Goal: Information Seeking & Learning: Check status

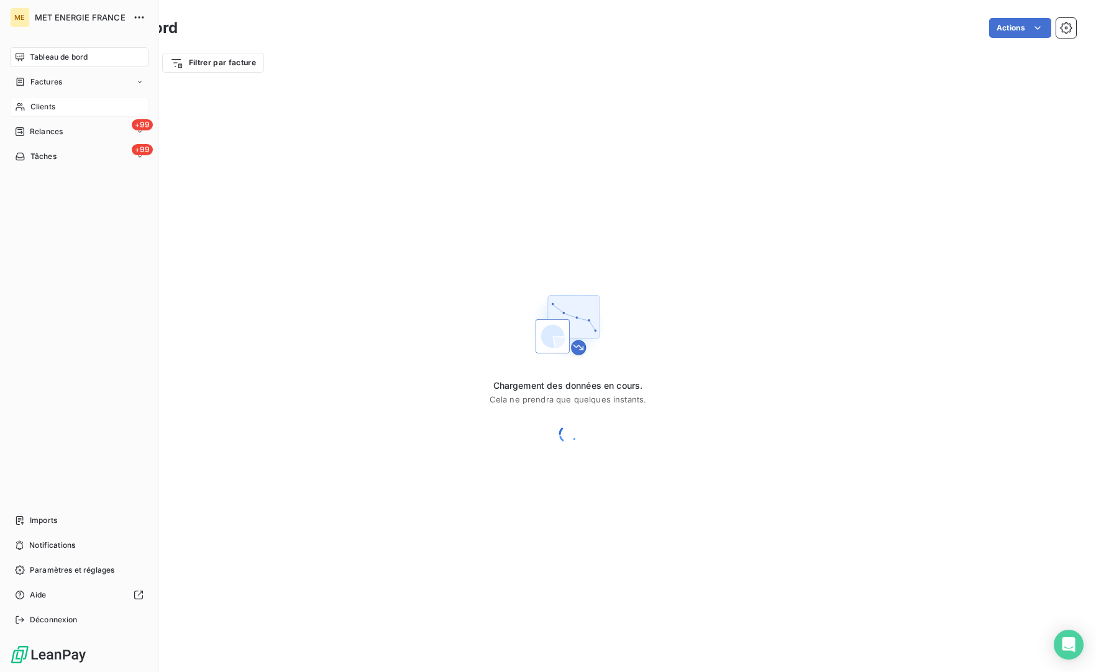
click at [35, 111] on span "Clients" at bounding box center [42, 106] width 25 height 11
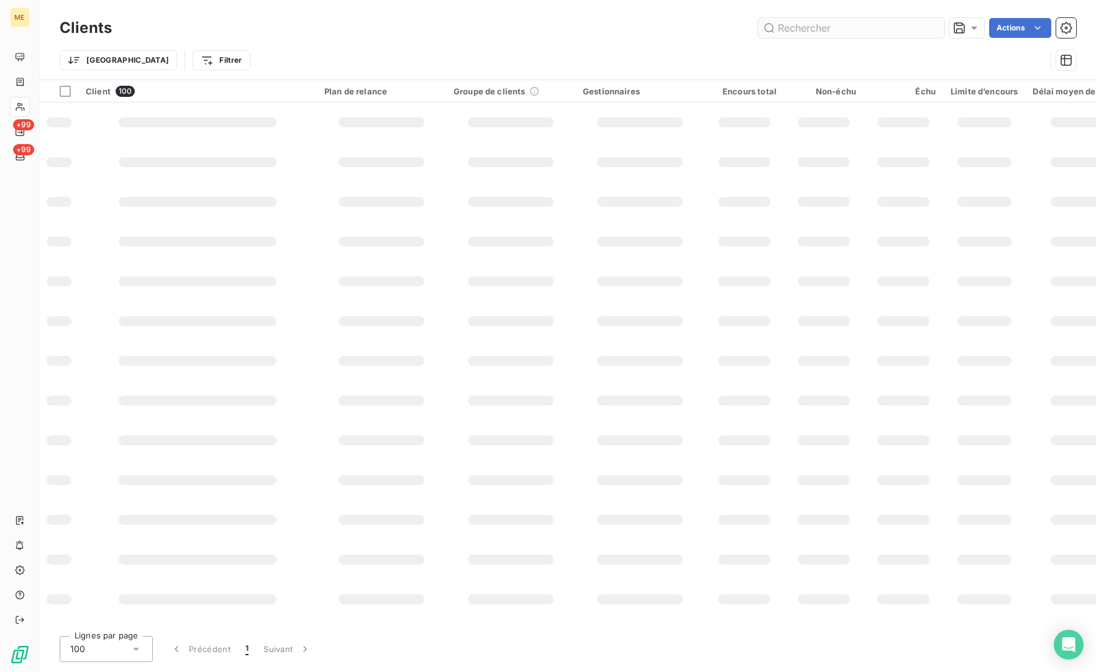
click at [880, 21] on input "text" at bounding box center [851, 28] width 186 height 20
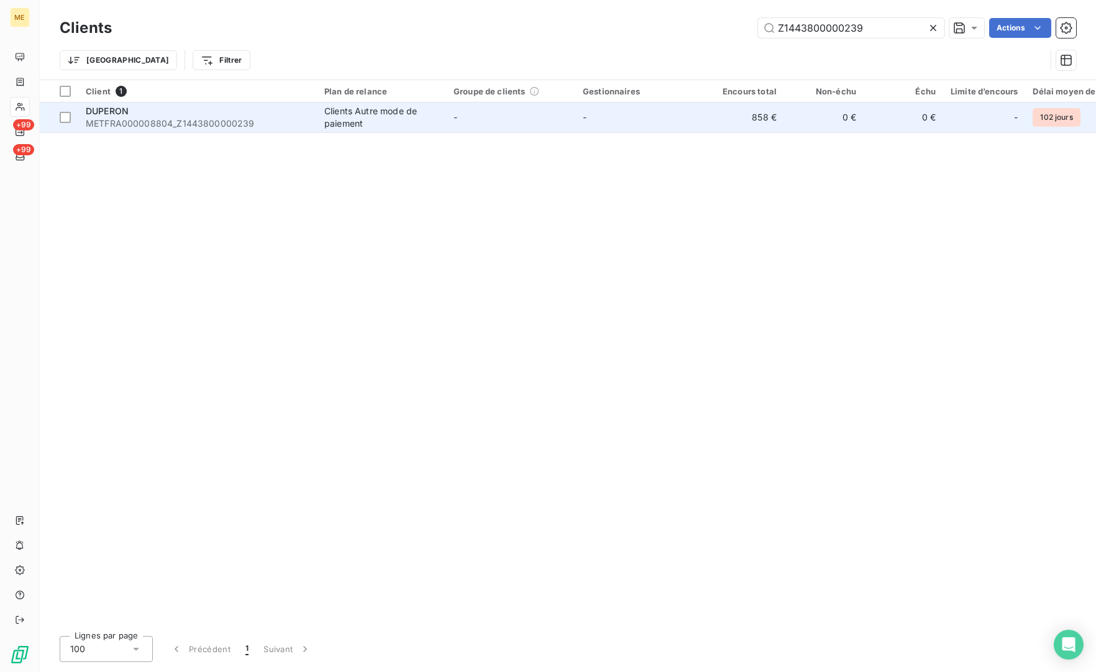
type input "Z1443800000239"
click at [213, 118] on span "METFRA000008804_Z1443800000239" at bounding box center [198, 123] width 224 height 12
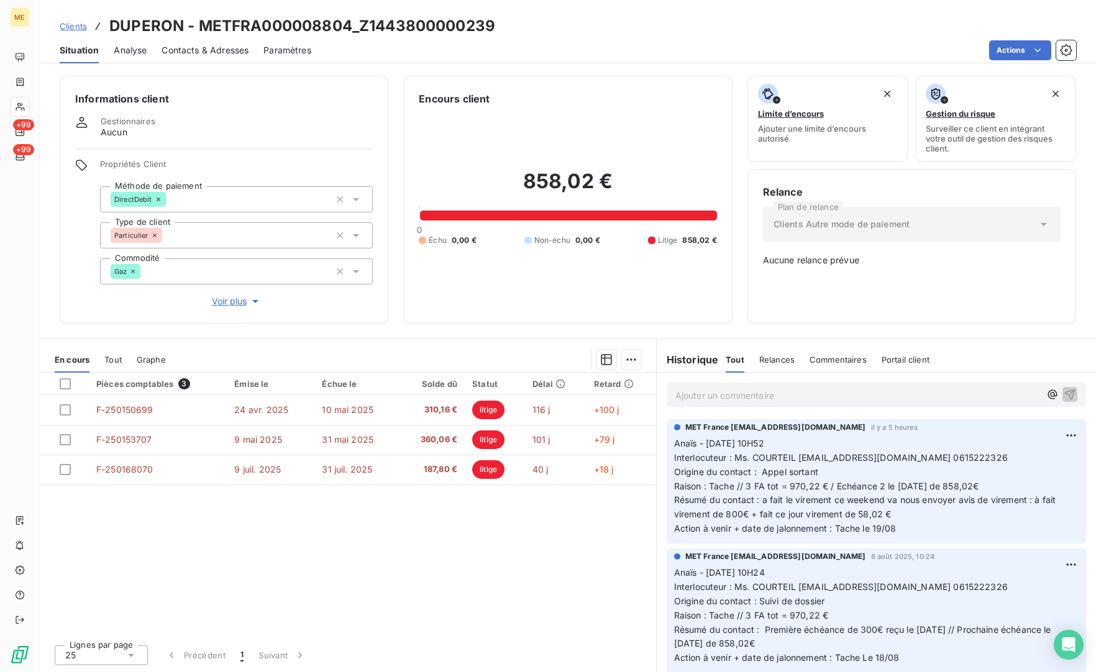
click at [758, 401] on p "Ajouter un commentaire ﻿" at bounding box center [857, 396] width 365 height 16
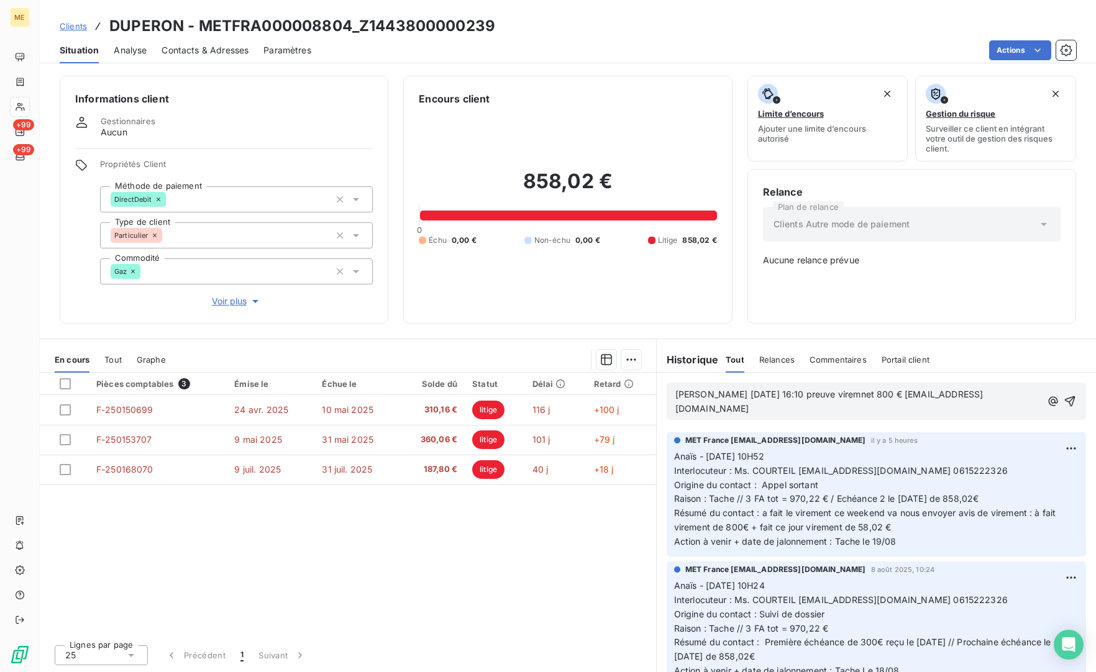
click at [687, 406] on span "[PERSON_NAME] [DATE] 16:10 preuve viremnet 800 € [EMAIL_ADDRESS][DOMAIN_NAME]" at bounding box center [829, 401] width 308 height 25
click at [867, 411] on p "[PERSON_NAME] [DATE] 16:10 preuve viremnet 800 € ok [EMAIL_ADDRESS][DOMAIN_NAME]" at bounding box center [858, 402] width 367 height 29
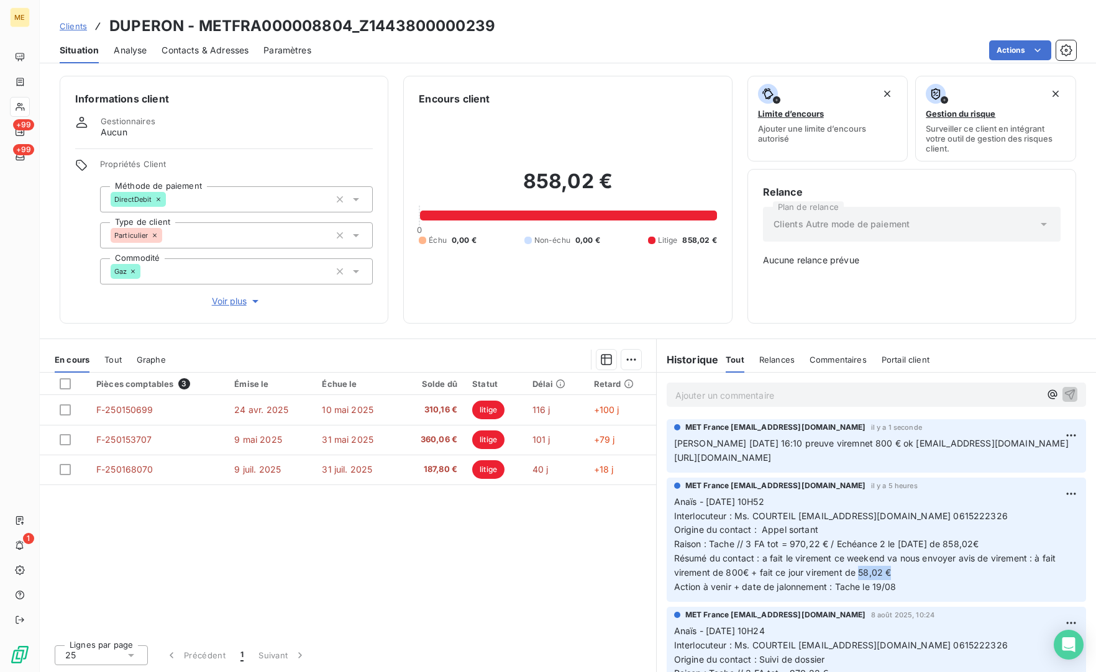
drag, startPoint x: 898, startPoint y: 583, endPoint x: 859, endPoint y: 590, distance: 40.2
click at [859, 590] on p "Anaïs - [DATE] 10H52 Interlocuteur : Ms. COURTEIL [EMAIL_ADDRESS][DOMAIN_NAME] …" at bounding box center [876, 544] width 404 height 99
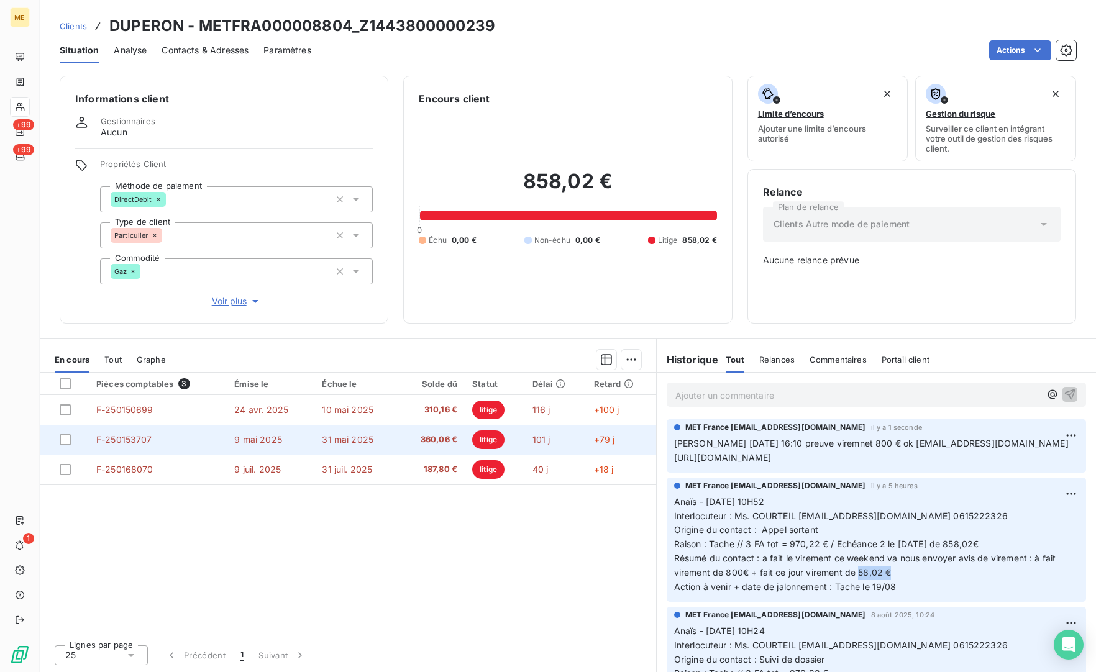
copy span "58,02 €"
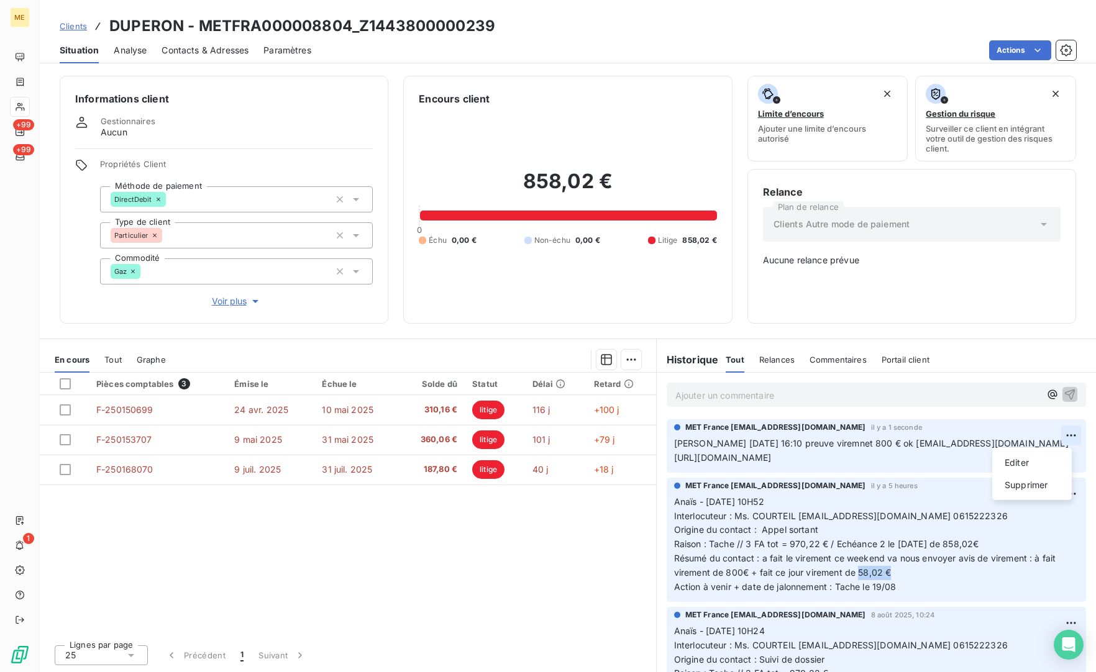
click at [1058, 442] on html "ME +99 +99 1 Clients DUPERON - METFRA000008804_Z1443800000239 Situation Analyse…" at bounding box center [548, 336] width 1096 height 672
click at [1030, 460] on div "Editer" at bounding box center [1032, 463] width 70 height 20
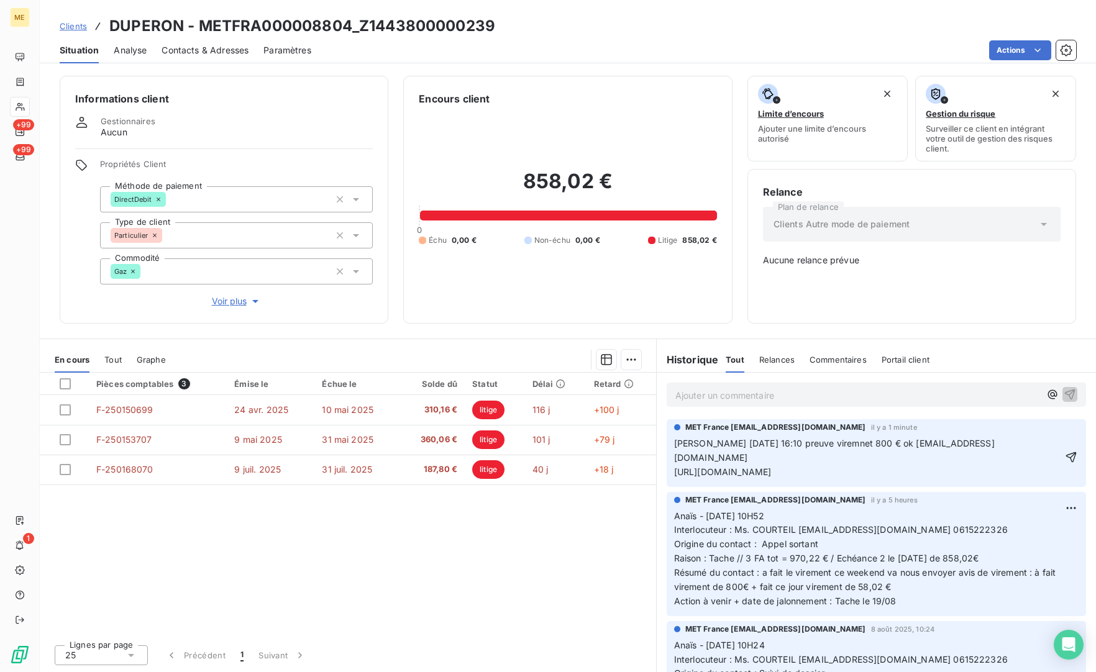
click at [889, 441] on span "[PERSON_NAME] [DATE] 16:10 preuve viremnet 800 € ok [EMAIL_ADDRESS][DOMAIN_NAME…" at bounding box center [834, 457] width 321 height 39
